Goal: Information Seeking & Learning: Find specific fact

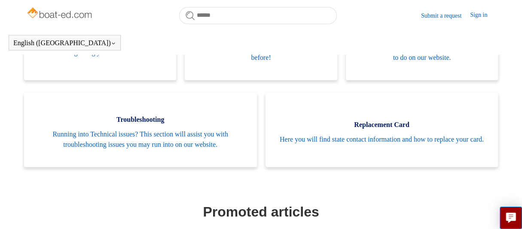
scroll to position [277, 0]
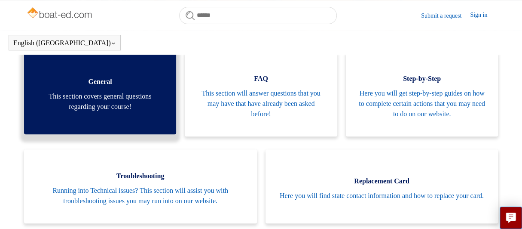
click at [104, 112] on span "This section covers general questions regarding your course!" at bounding box center [100, 101] width 127 height 21
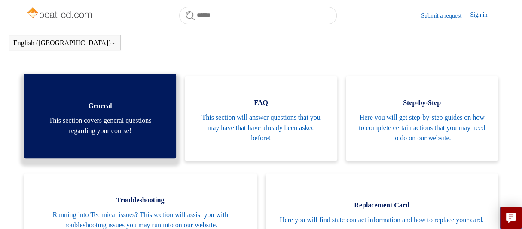
scroll to position [172, 0]
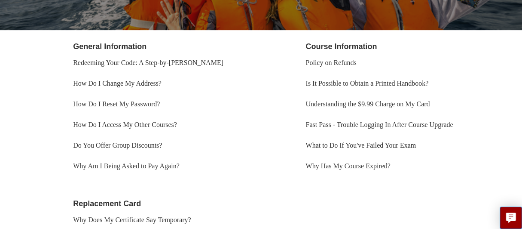
scroll to position [191, 0]
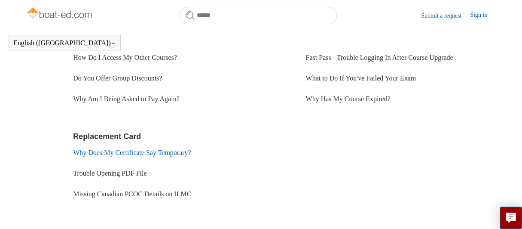
click at [141, 151] on link "Why Does My Certificate Say Temporary?" at bounding box center [132, 152] width 118 height 7
